Goal: Transaction & Acquisition: Obtain resource

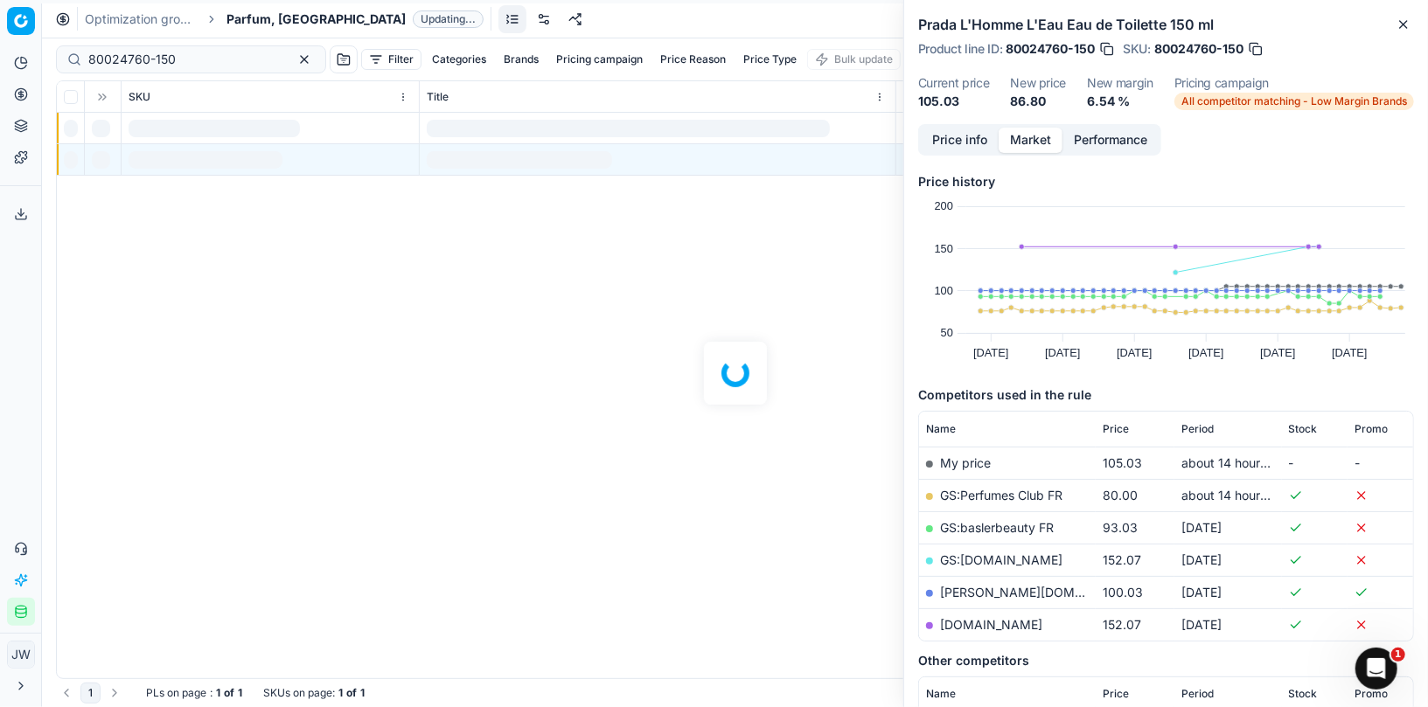
click at [24, 94] on icon at bounding box center [21, 94] width 14 height 14
click at [73, 127] on link "Optimization groups" at bounding box center [168, 127] width 204 height 24
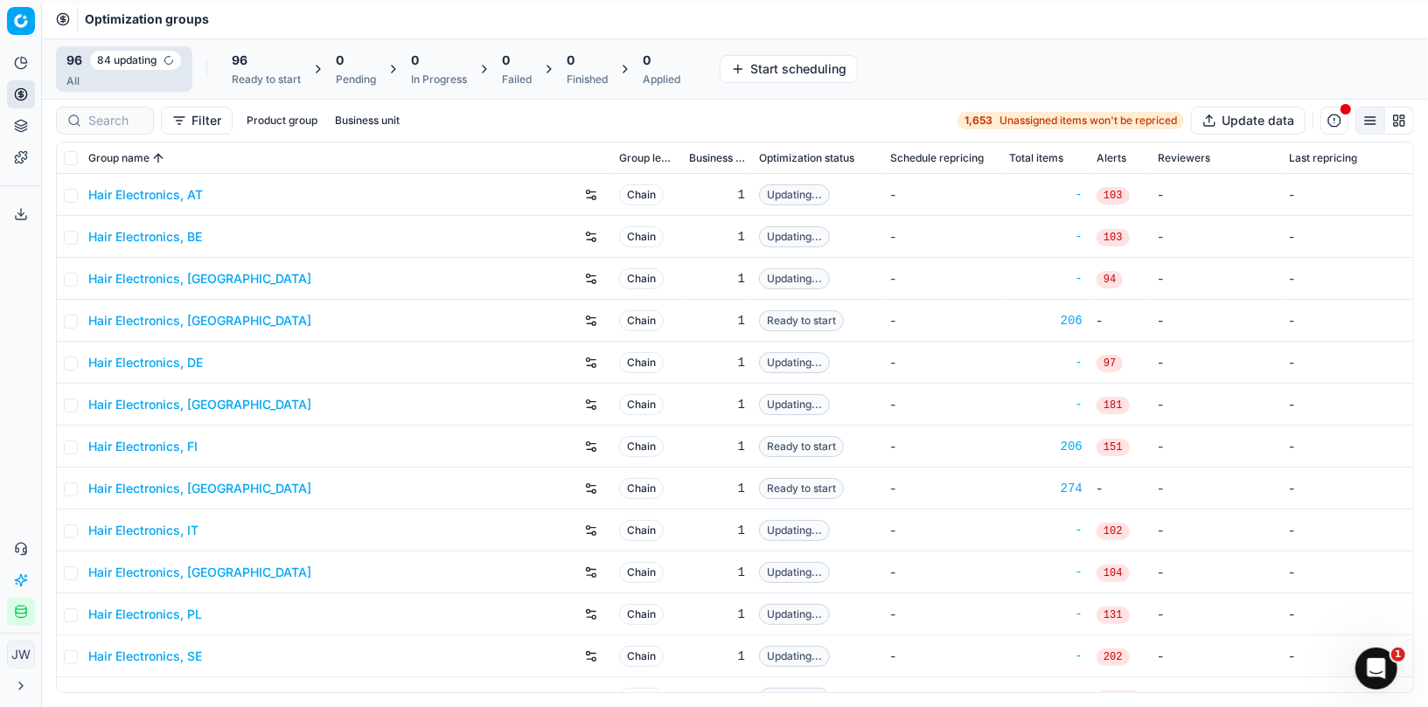
click at [22, 616] on icon "button" at bounding box center [21, 612] width 14 height 14
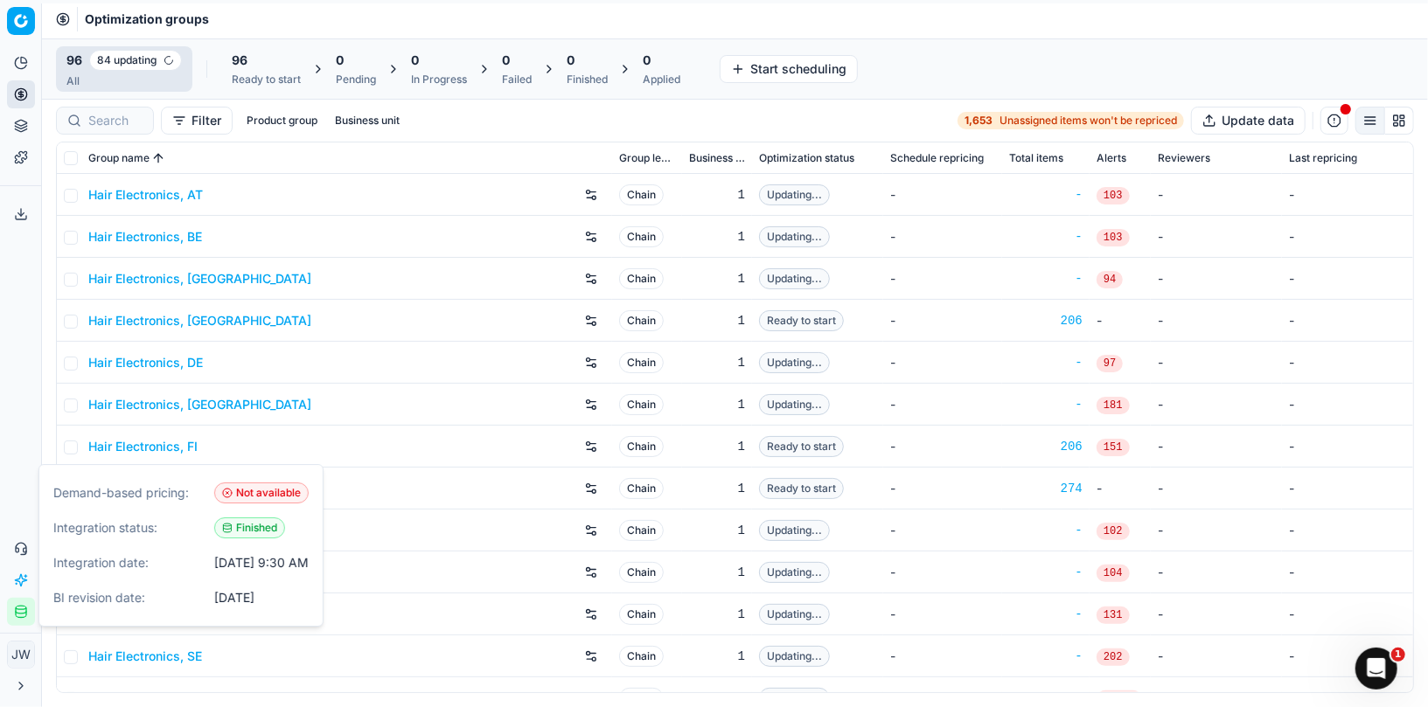
click at [22, 616] on icon "button" at bounding box center [21, 612] width 14 height 14
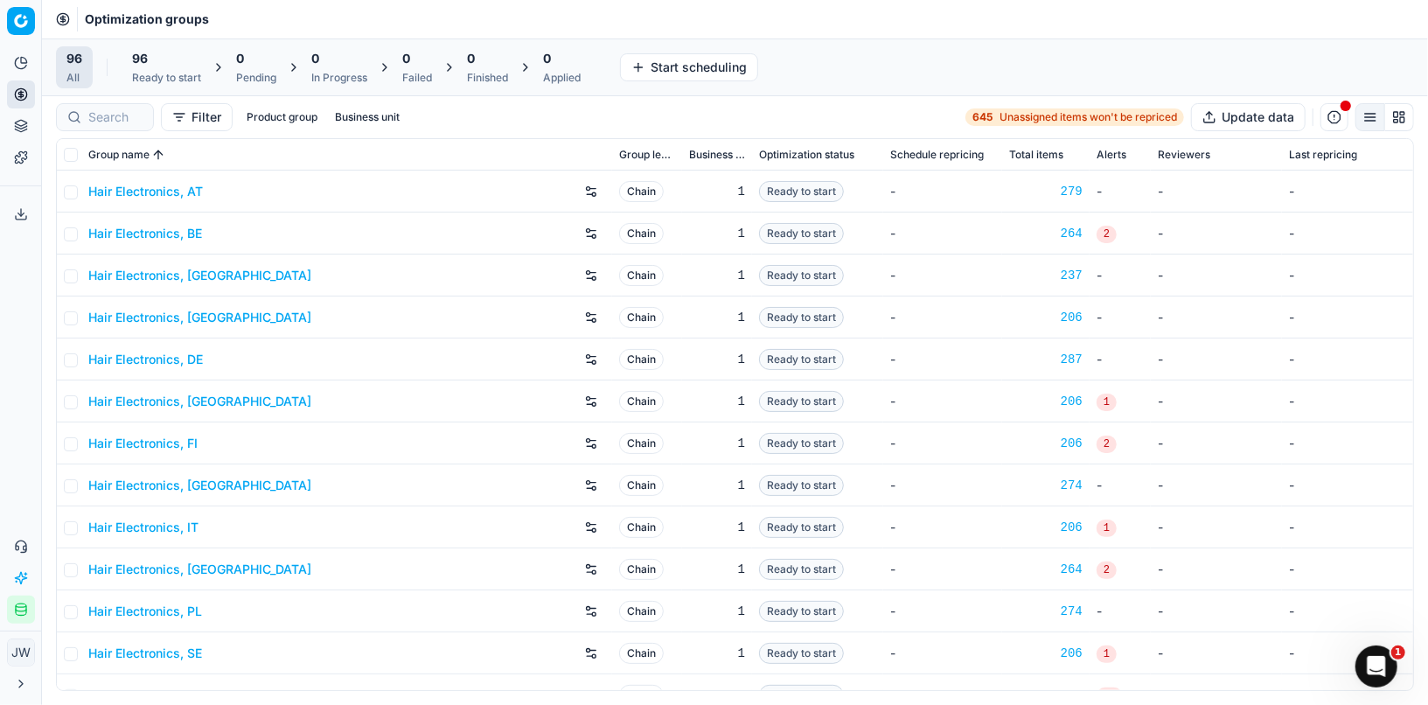
click at [17, 609] on icon "button" at bounding box center [21, 610] width 14 height 14
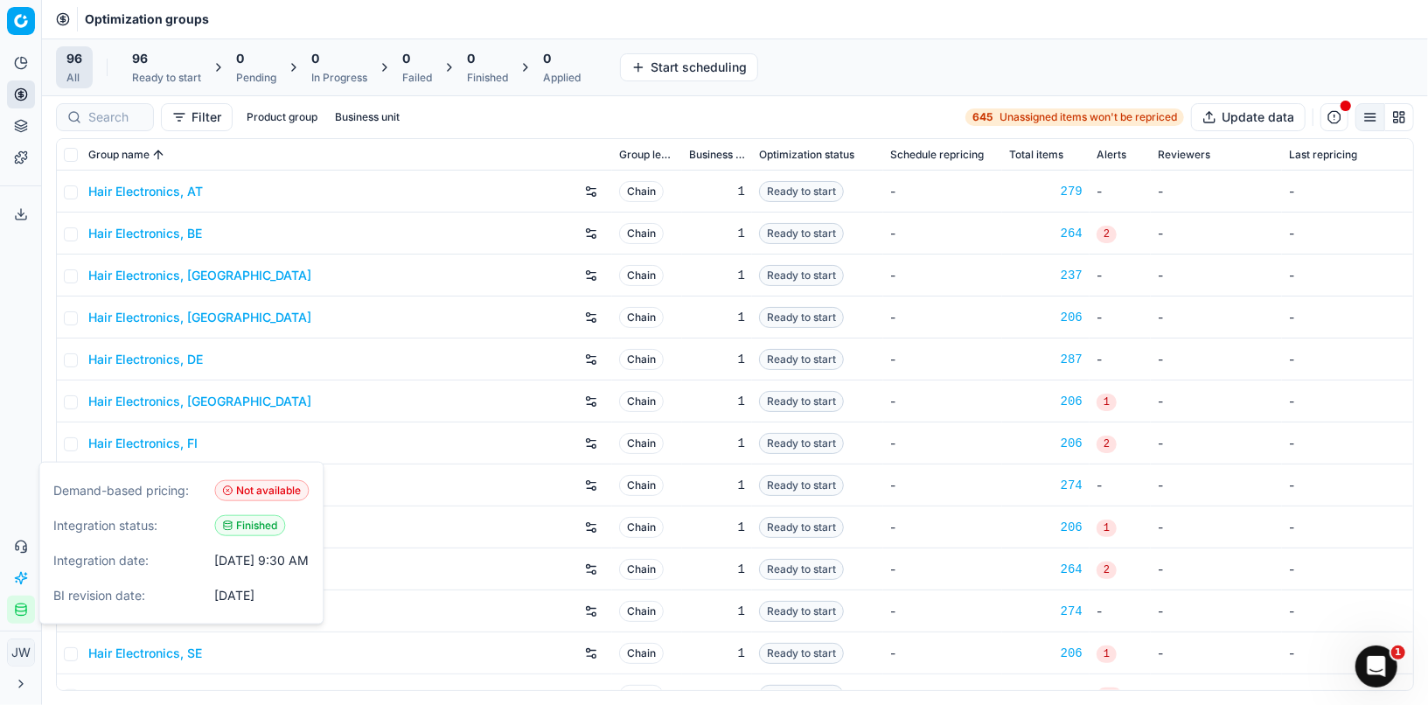
click at [165, 87] on div "96 Ready to start" at bounding box center [167, 67] width 90 height 42
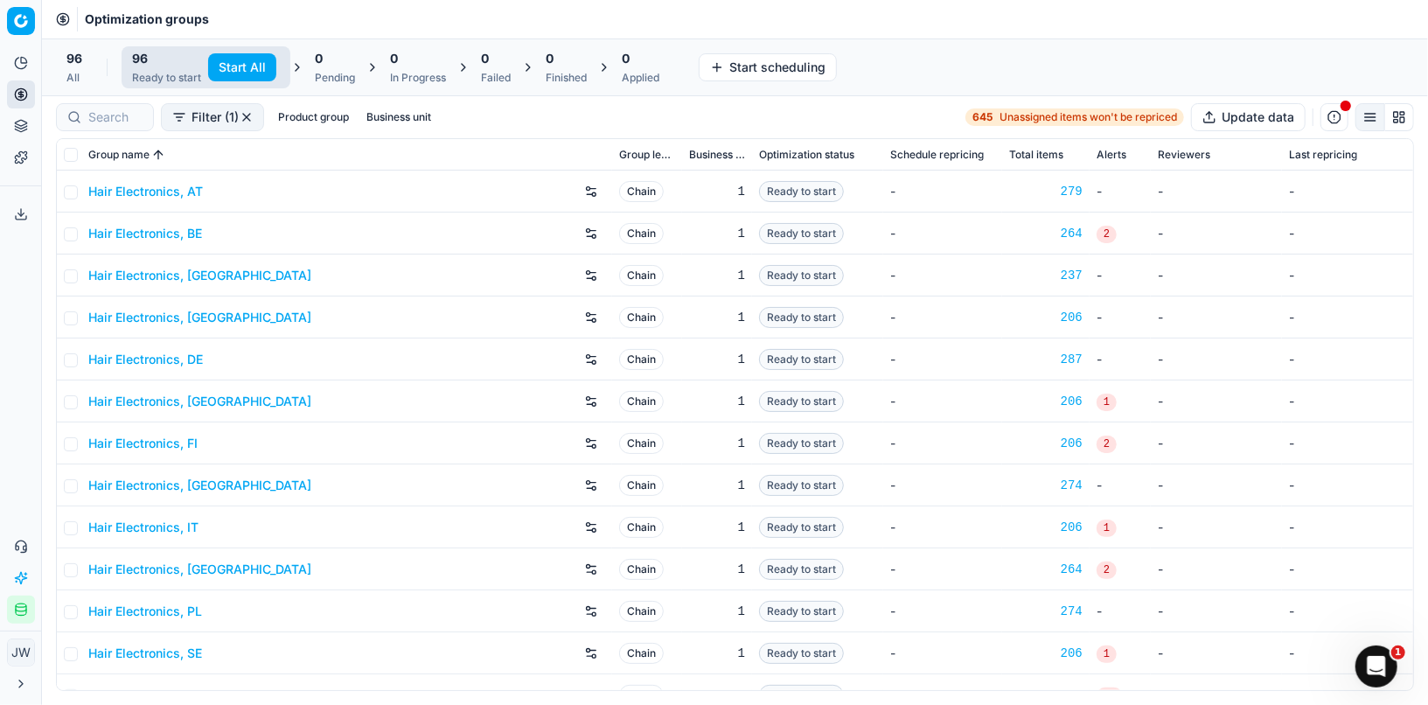
click at [240, 67] on button "Start All" at bounding box center [242, 67] width 68 height 28
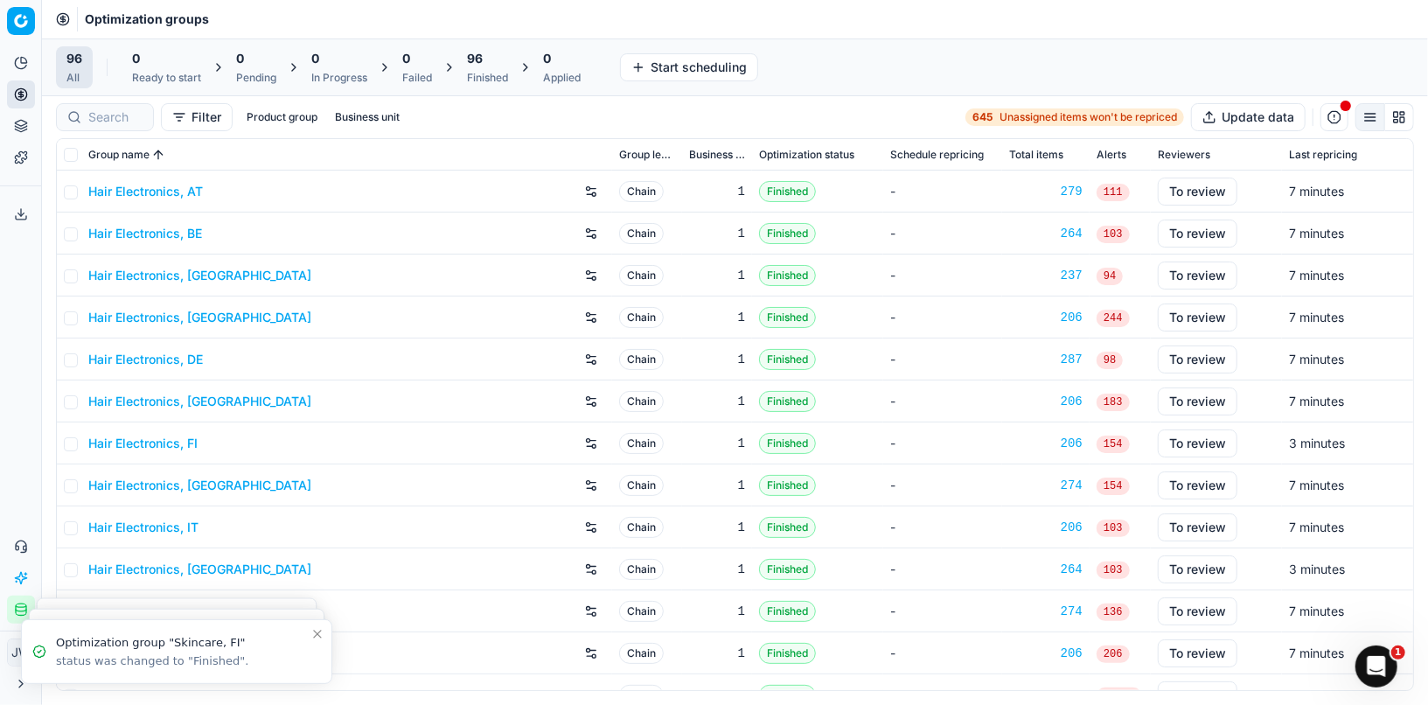
click at [493, 88] on div "96 All 0 Ready to start 0 Pending 0 In Progress 0 Failed 96 Finished 0 Applied …" at bounding box center [735, 67] width 1386 height 58
click at [491, 73] on div "Finished" at bounding box center [487, 78] width 41 height 14
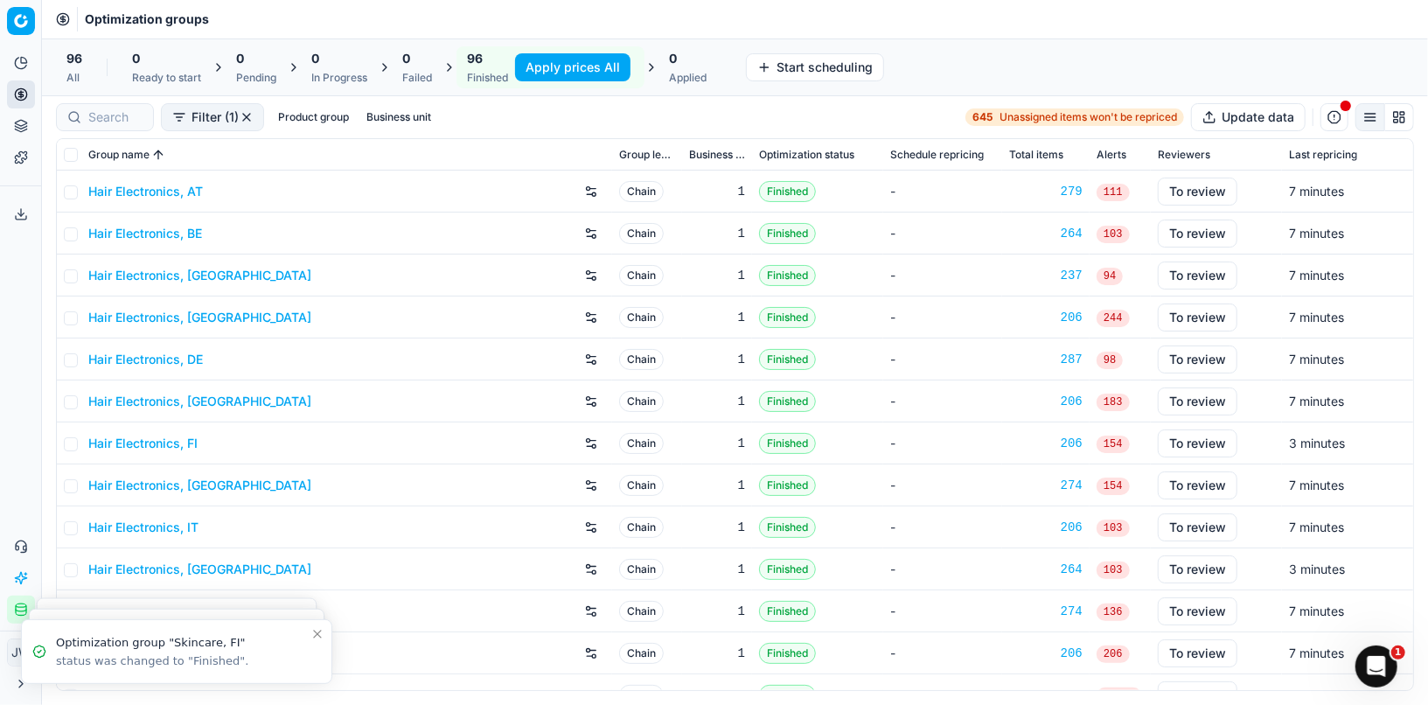
click at [554, 78] on button "Apply prices All" at bounding box center [572, 67] width 115 height 28
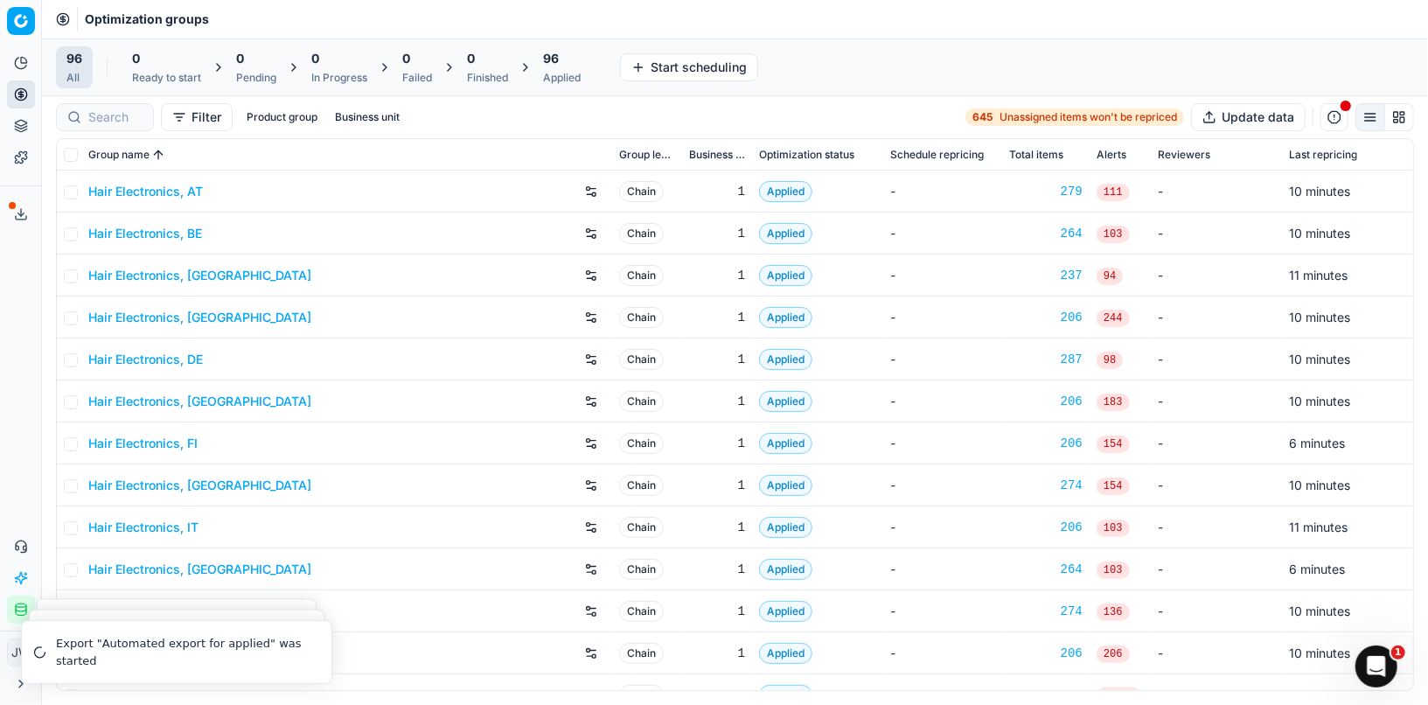
click at [558, 60] on span "96" at bounding box center [551, 58] width 16 height 17
click at [631, 73] on button "Export prices All" at bounding box center [647, 67] width 118 height 28
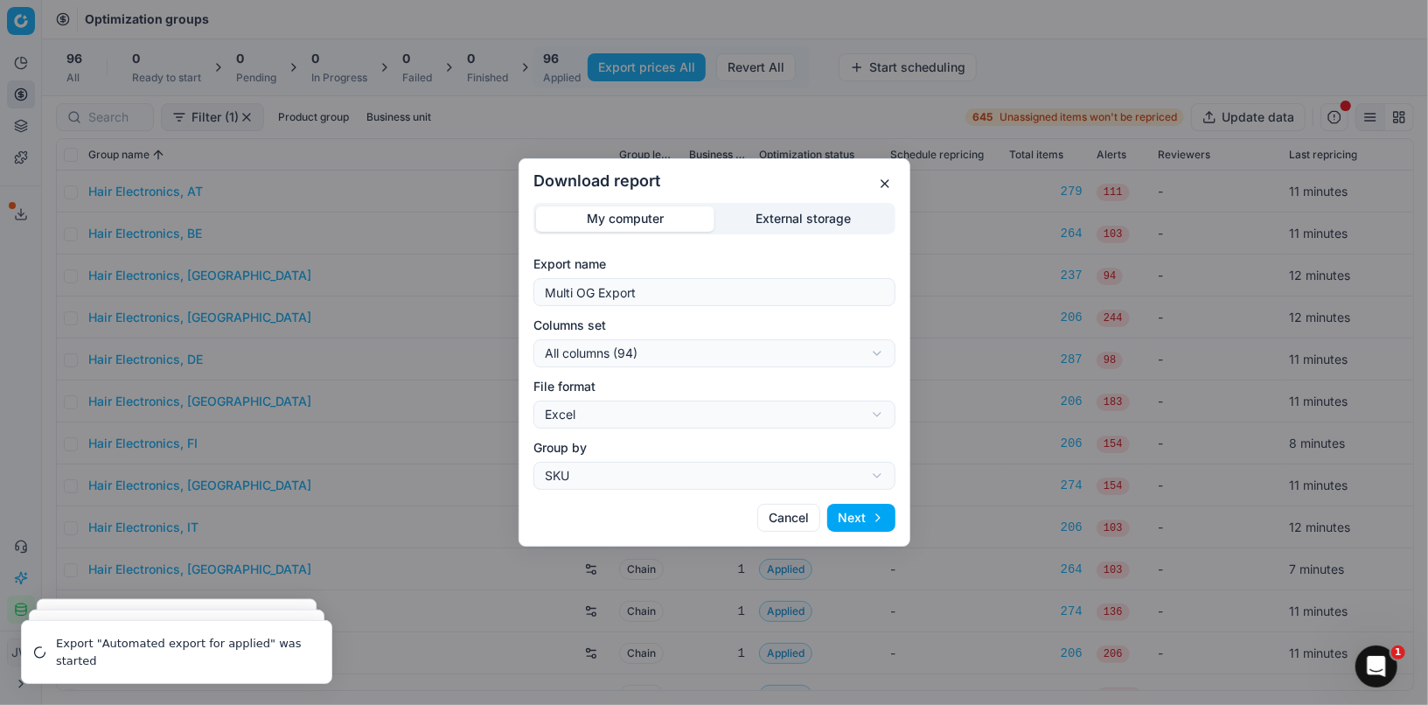
click at [652, 348] on div "Download report My computer External storage Export name Multi OG Export Column…" at bounding box center [714, 352] width 1428 height 705
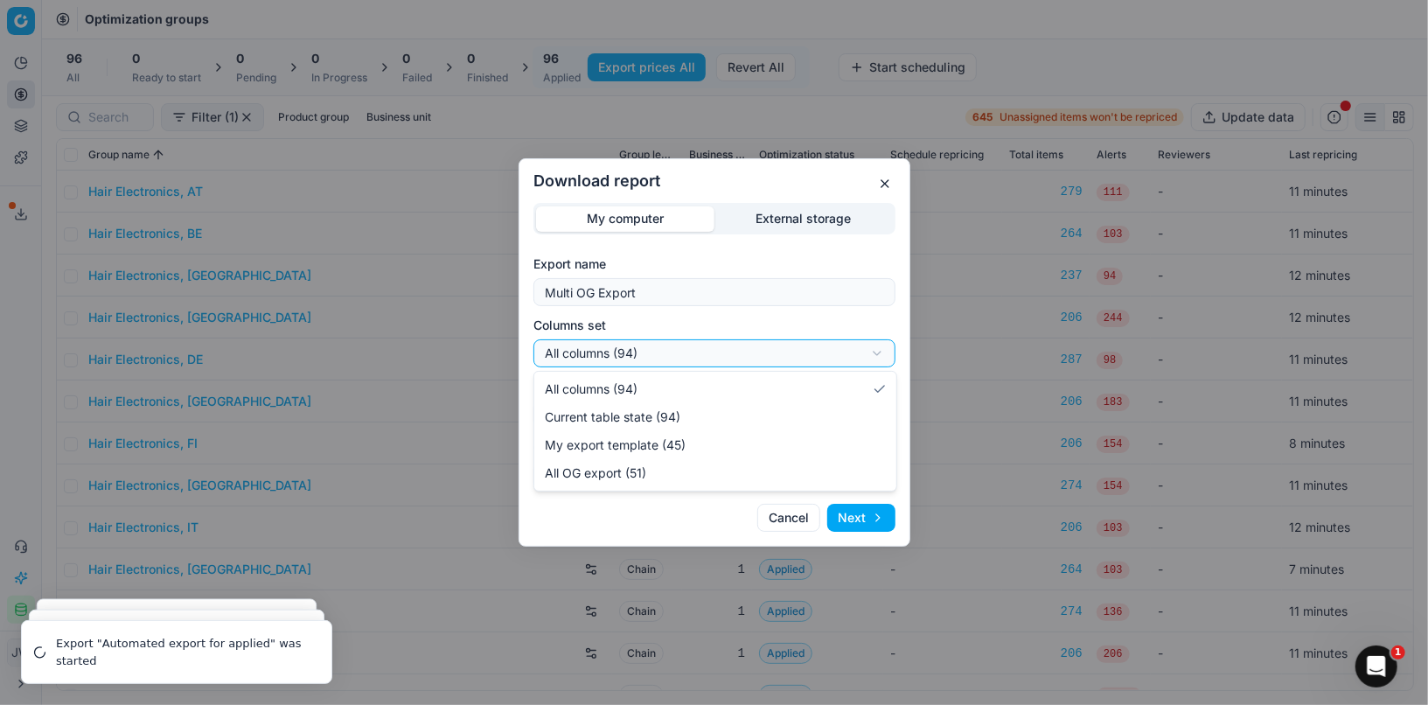
select select "custom"
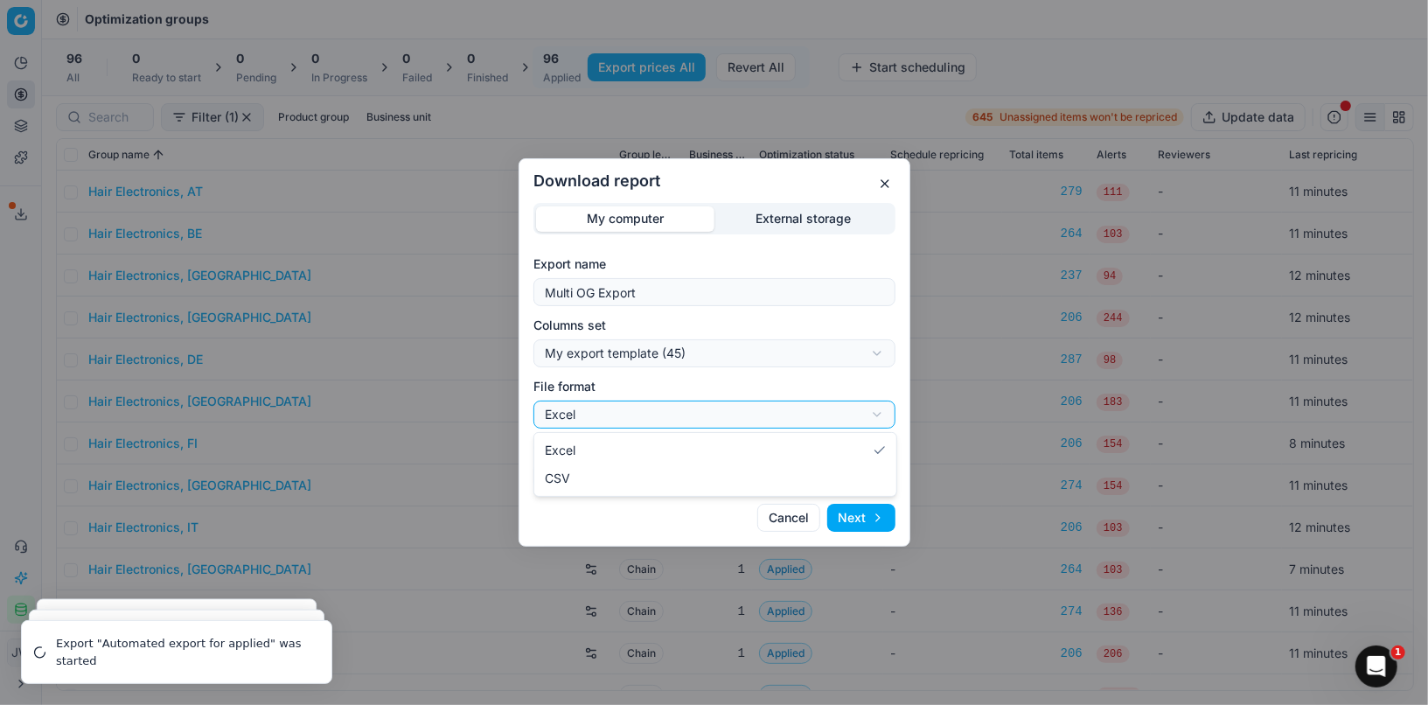
click at [640, 415] on div "Download report My computer External storage Export name Multi OG Export Column…" at bounding box center [714, 352] width 1428 height 705
select select "csv"
click at [873, 515] on button "Next" at bounding box center [861, 518] width 68 height 28
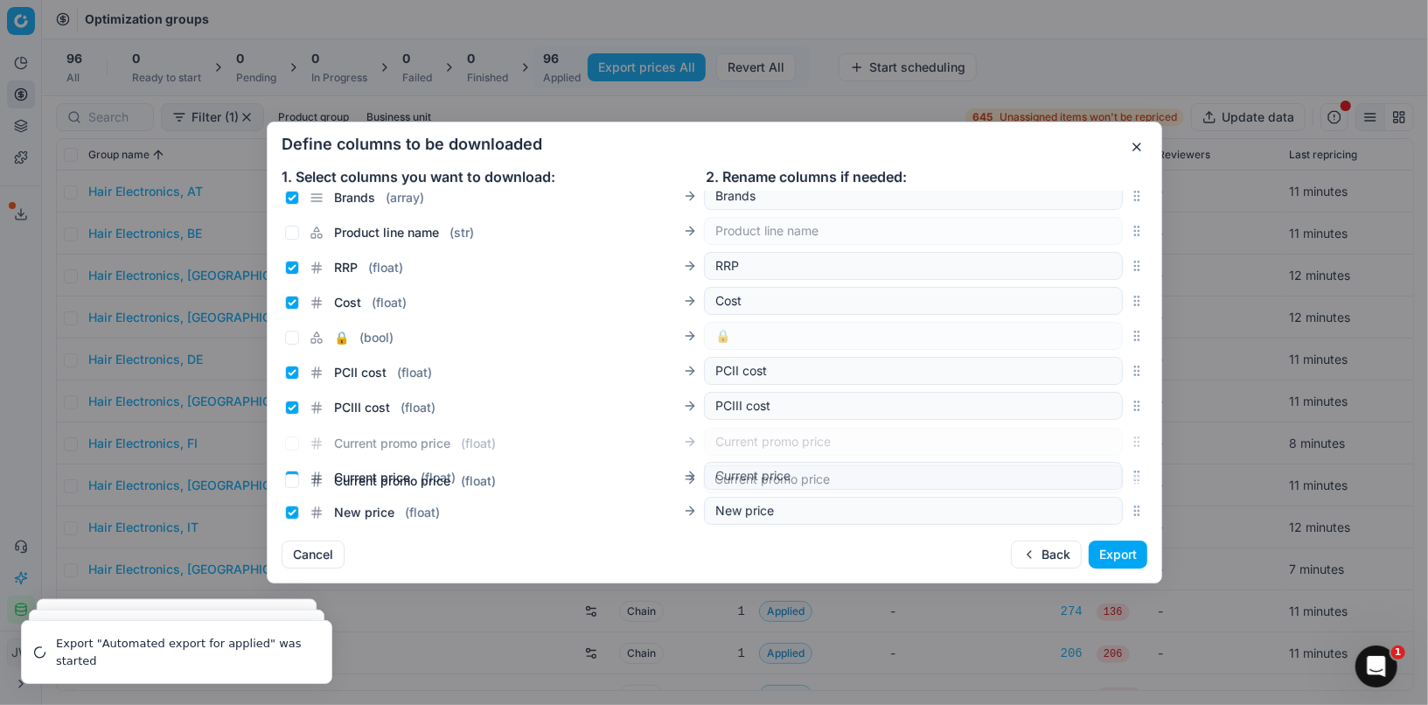
scroll to position [188, 0]
drag, startPoint x: 1138, startPoint y: 361, endPoint x: 1095, endPoint y: 457, distance: 105.3
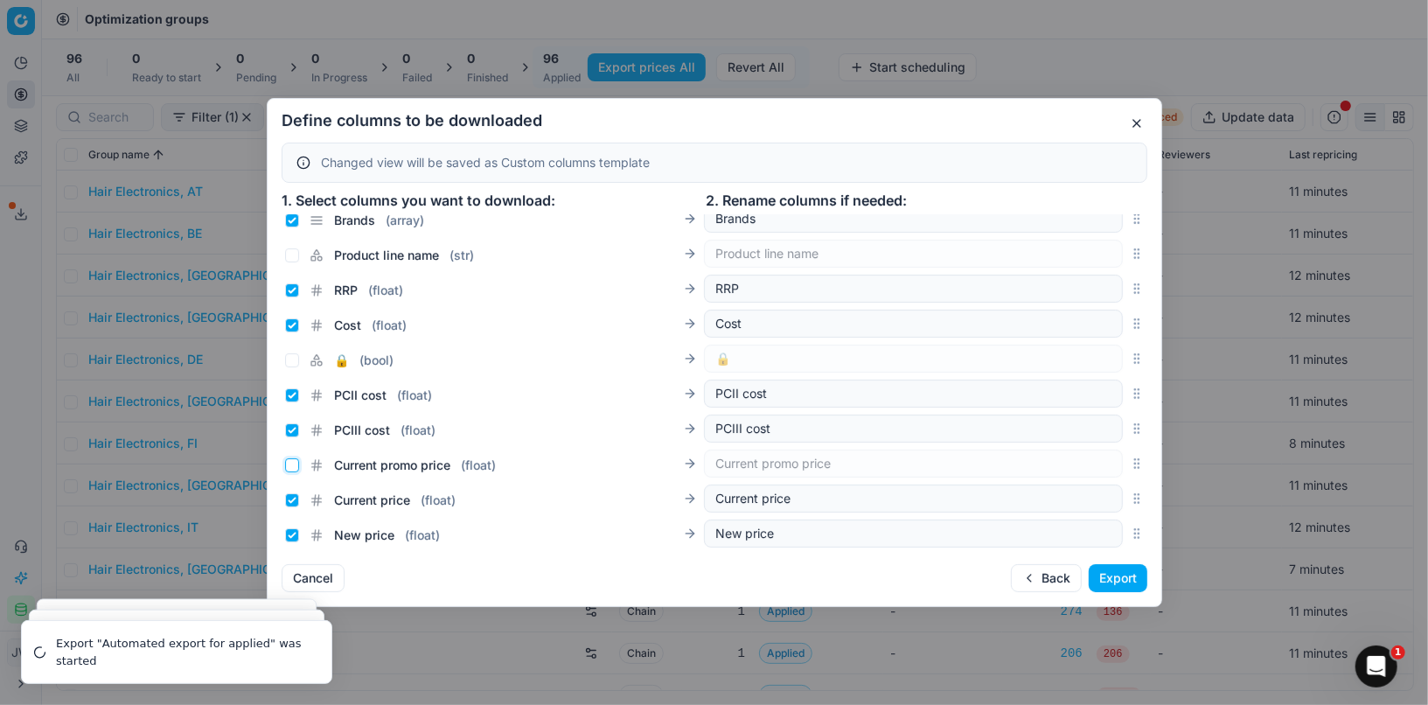
click at [295, 462] on input "Current promo price ( float )" at bounding box center [292, 465] width 14 height 14
checkbox input "true"
click at [294, 496] on input "Current price ( float )" at bounding box center [292, 500] width 14 height 14
checkbox input "false"
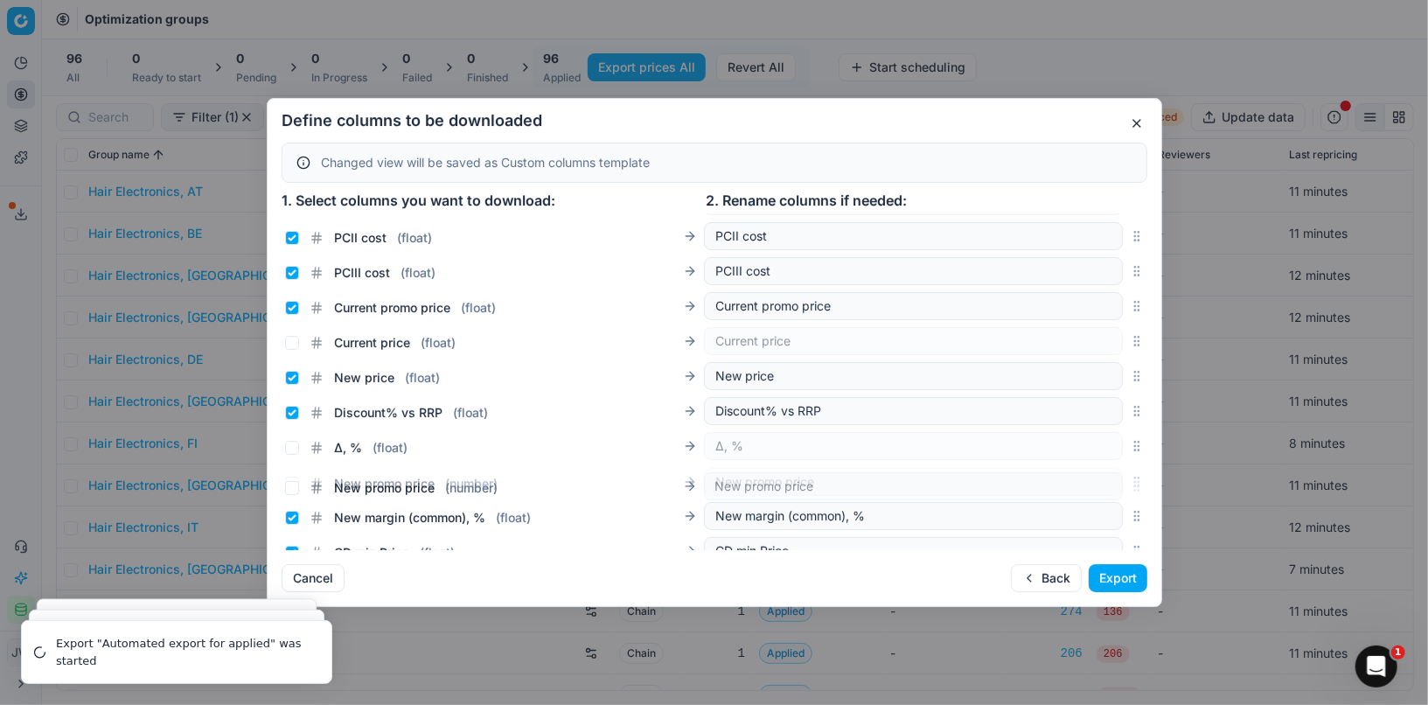
scroll to position [353, 0]
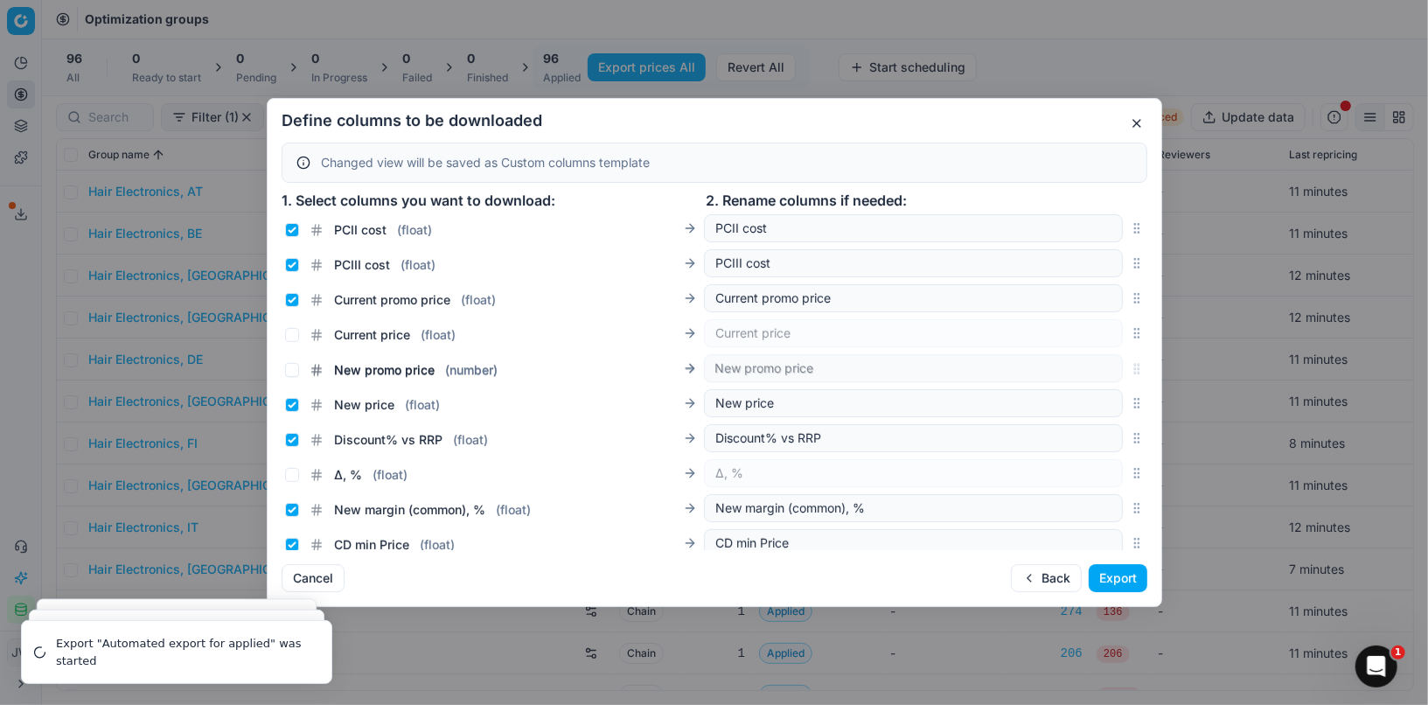
drag, startPoint x: 1139, startPoint y: 352, endPoint x: 1083, endPoint y: 373, distance: 60.9
click at [1083, 373] on div "New promo price ( number ) New promo price" at bounding box center [715, 369] width 866 height 35
click at [297, 366] on input "New promo price ( number )" at bounding box center [292, 370] width 14 height 14
checkbox input "true"
click at [290, 405] on input "New price ( float )" at bounding box center [292, 405] width 14 height 14
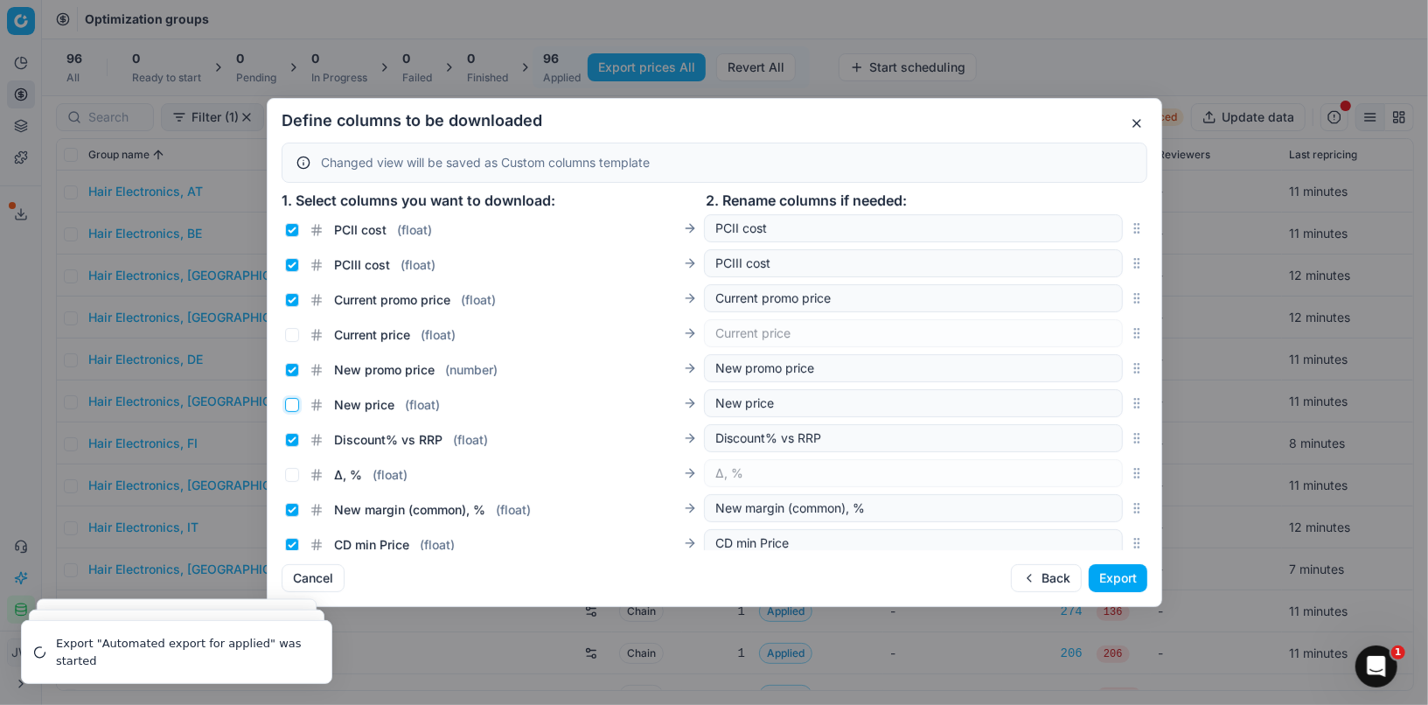
checkbox input "false"
drag, startPoint x: 1138, startPoint y: 371, endPoint x: 1138, endPoint y: 345, distance: 25.4
click at [1138, 345] on div "New promo price ( number ) New promo price" at bounding box center [715, 333] width 866 height 35
click at [1126, 580] on button "Export" at bounding box center [1118, 578] width 59 height 28
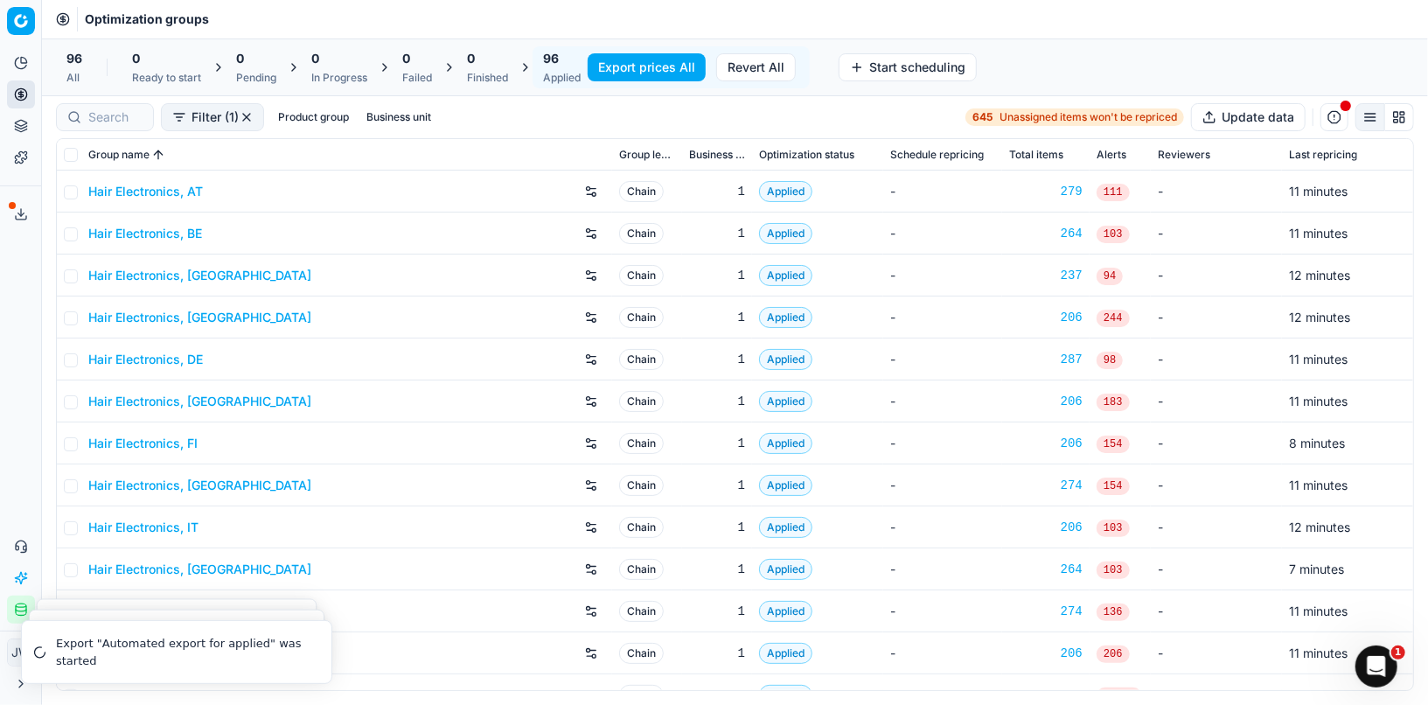
click at [19, 617] on button "Integration status" at bounding box center [21, 610] width 28 height 28
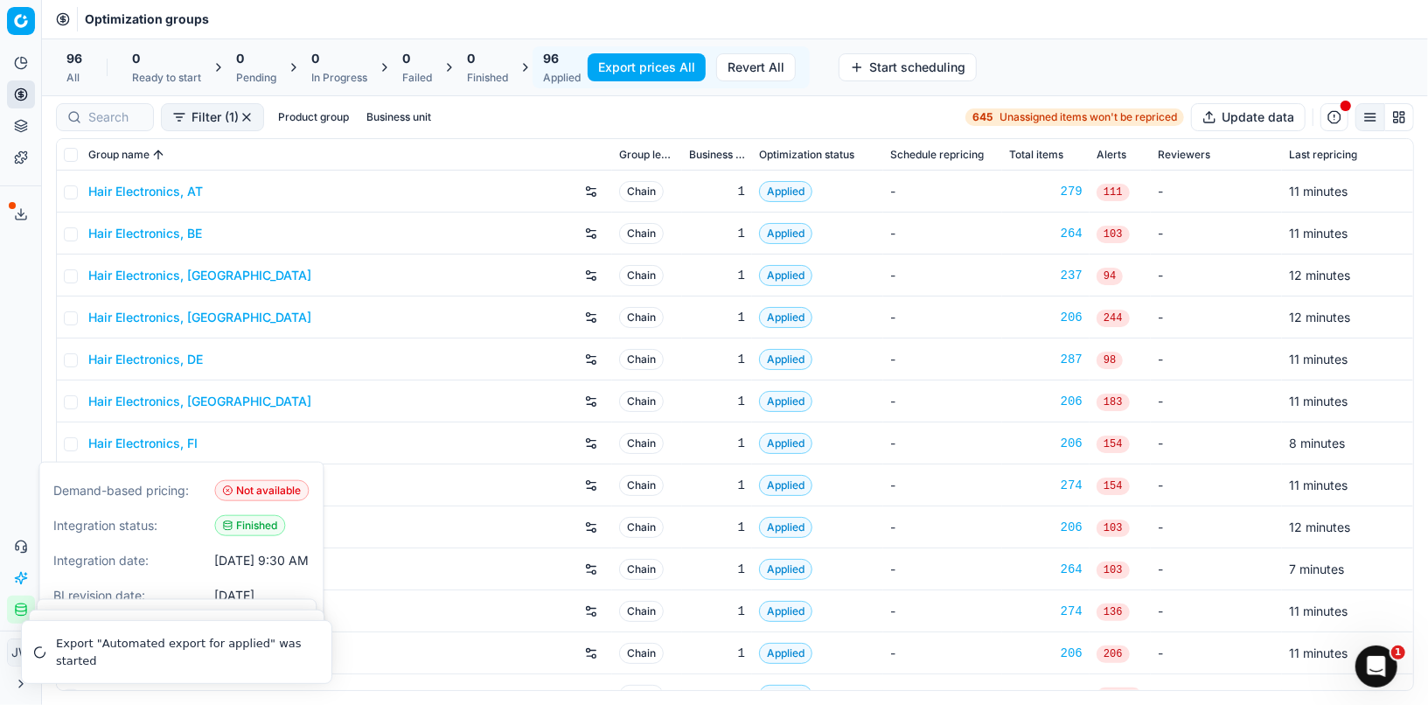
click at [22, 217] on icon at bounding box center [21, 214] width 14 height 14
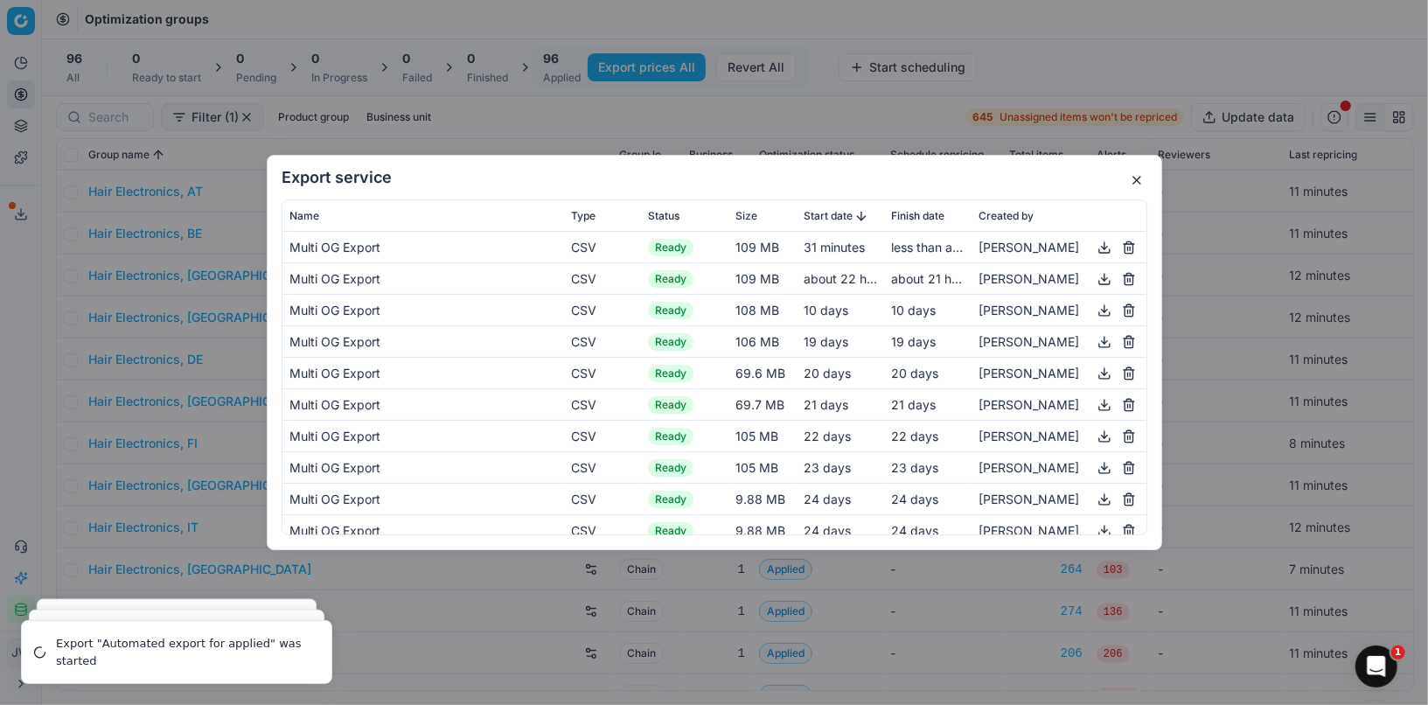
click at [1129, 185] on button "button" at bounding box center [1136, 180] width 21 height 21
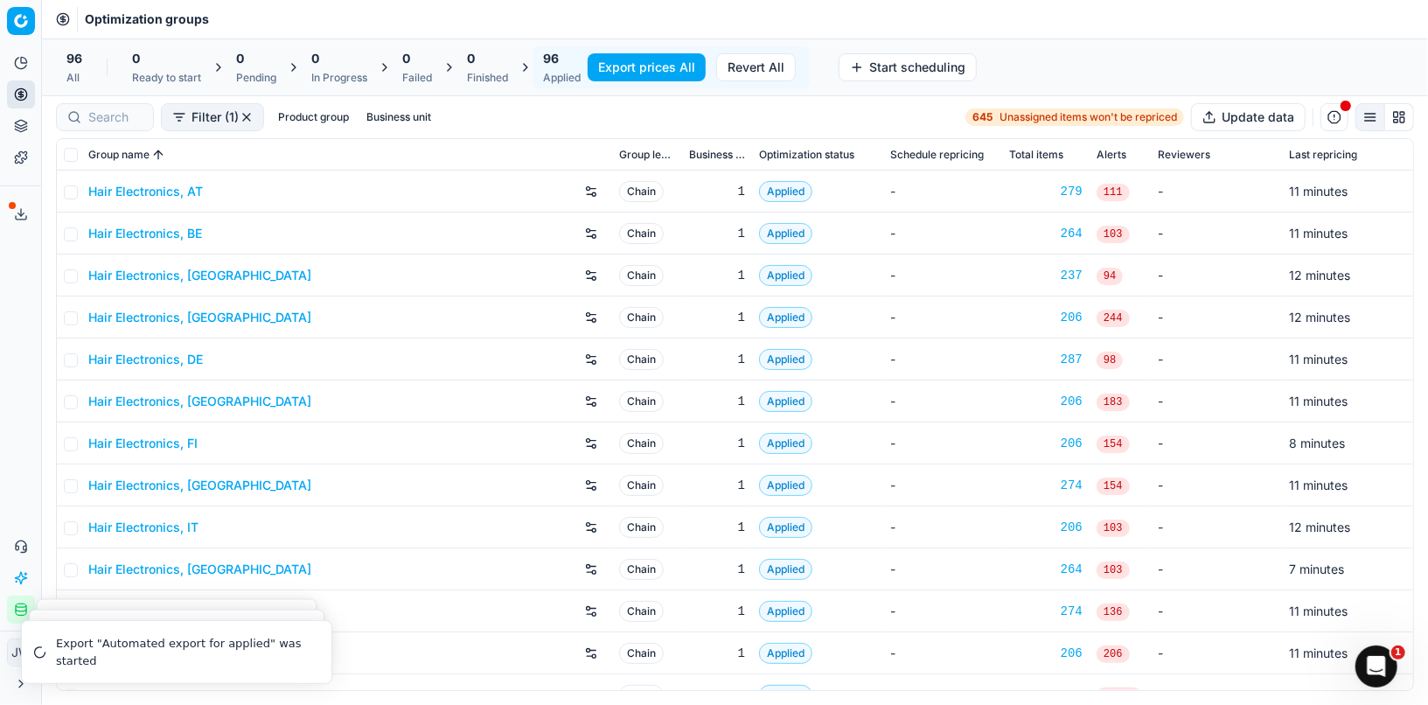
click at [18, 220] on icon at bounding box center [21, 217] width 10 height 3
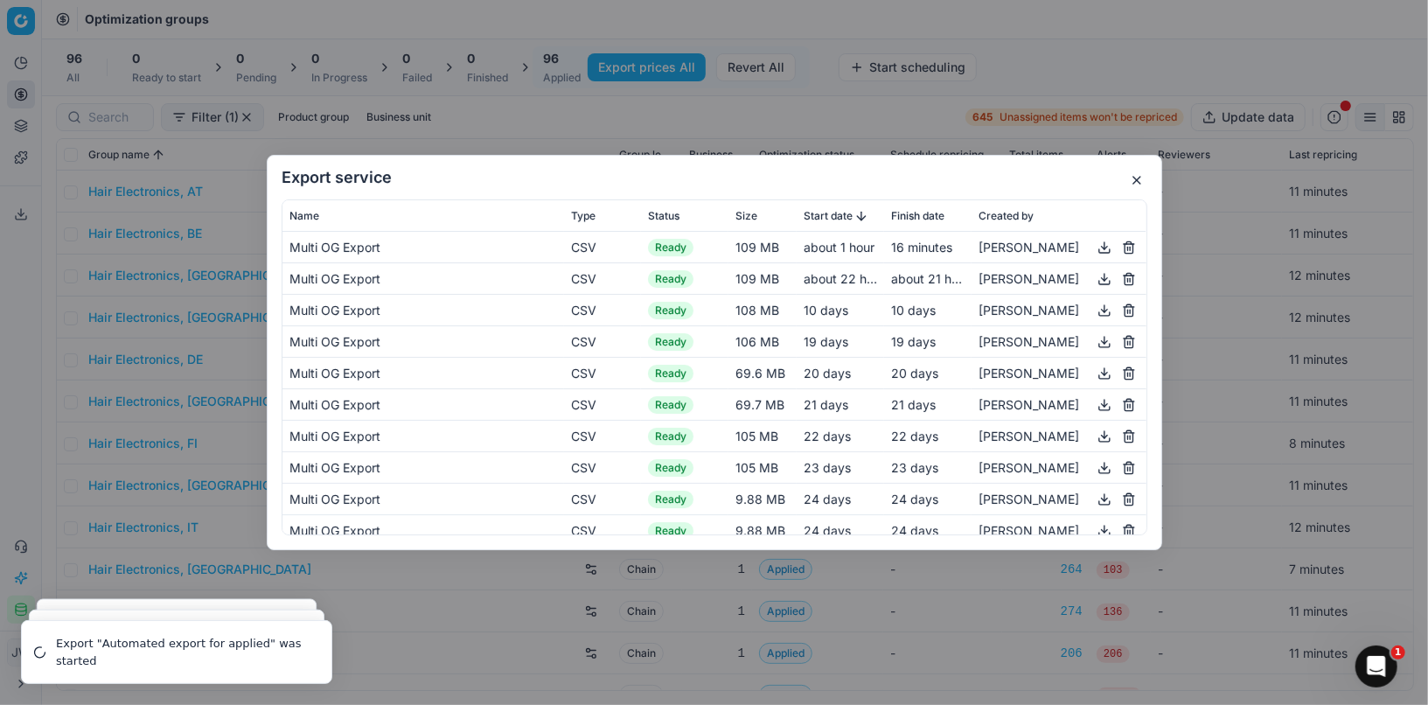
click at [1097, 253] on button "button" at bounding box center [1104, 247] width 21 height 21
